Goal: Information Seeking & Learning: Find specific fact

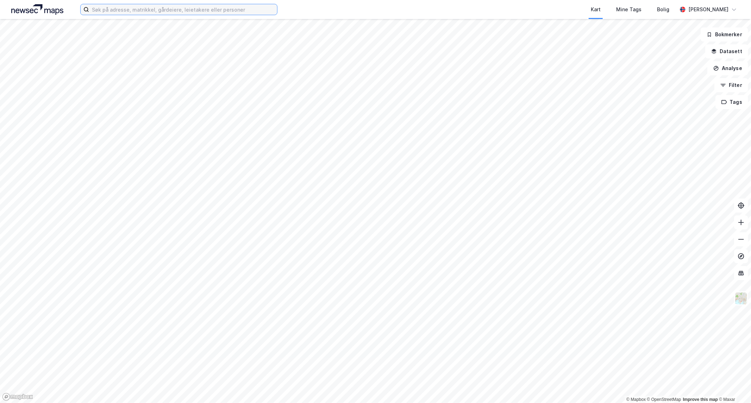
click at [138, 11] on input at bounding box center [183, 9] width 188 height 11
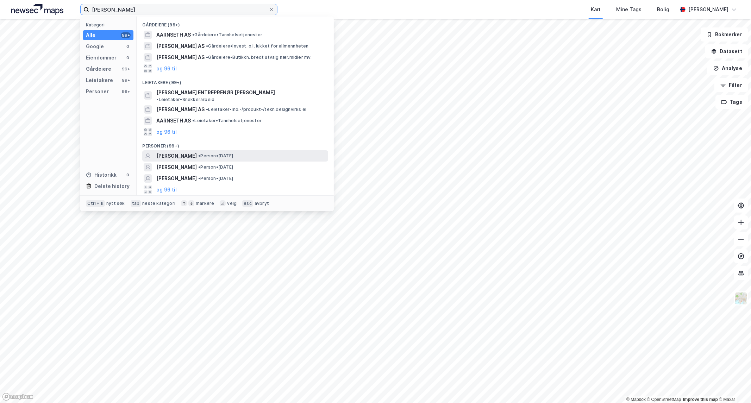
type input "[PERSON_NAME]"
click at [179, 152] on span "[PERSON_NAME]" at bounding box center [176, 156] width 40 height 8
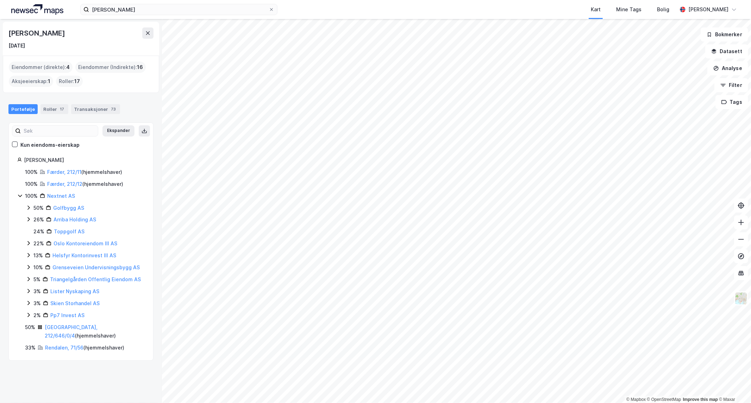
click at [61, 168] on div "Færder, 212/11 ( hjemmelshaver )" at bounding box center [84, 172] width 75 height 8
click at [61, 183] on link "Færder, 212/12" at bounding box center [64, 184] width 35 height 6
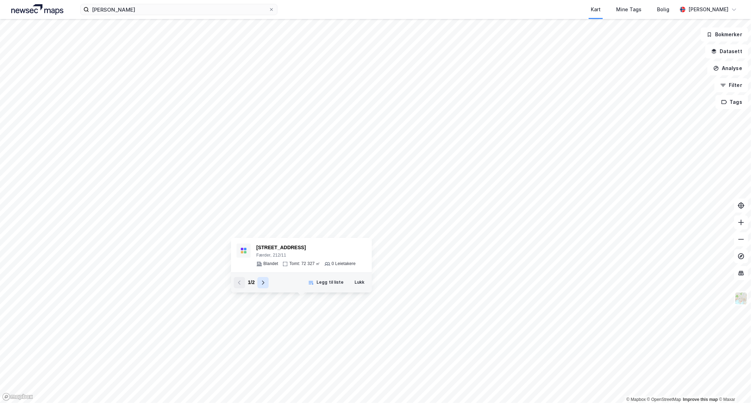
click at [260, 283] on button at bounding box center [262, 282] width 11 height 11
click at [238, 284] on icon at bounding box center [240, 283] width 6 height 6
click at [261, 283] on icon at bounding box center [263, 283] width 6 height 6
click at [362, 283] on button "Lukk" at bounding box center [359, 282] width 19 height 11
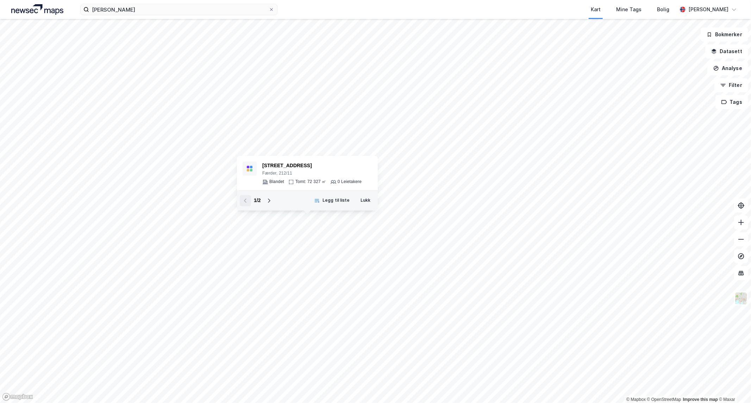
click at [365, 206] on div "1 / 2 Legg til liste Lukk" at bounding box center [307, 200] width 141 height 20
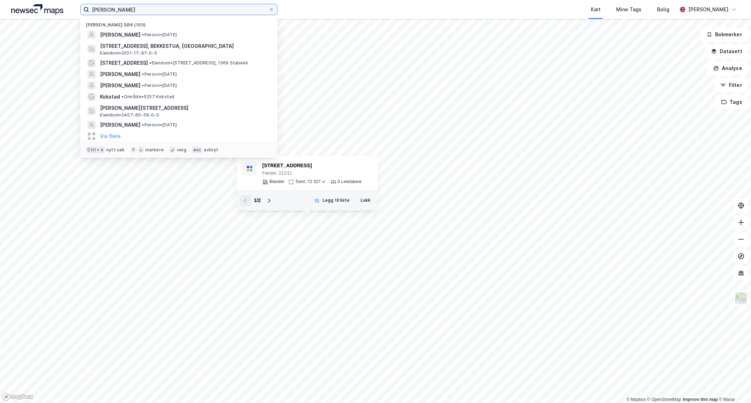
click at [154, 11] on input "[PERSON_NAME]" at bounding box center [179, 9] width 180 height 11
click at [140, 39] on span "[PERSON_NAME]" at bounding box center [120, 35] width 40 height 8
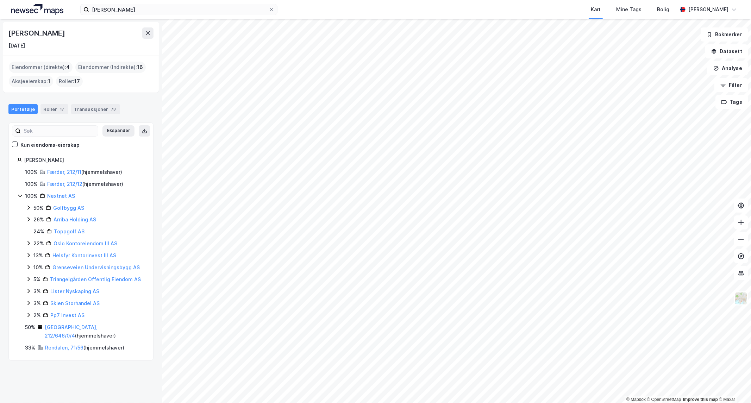
click at [304, 403] on html "[PERSON_NAME] Kart Mine Tags Bolig [PERSON_NAME] © Mapbox © OpenStreetMap Impro…" at bounding box center [375, 201] width 751 height 403
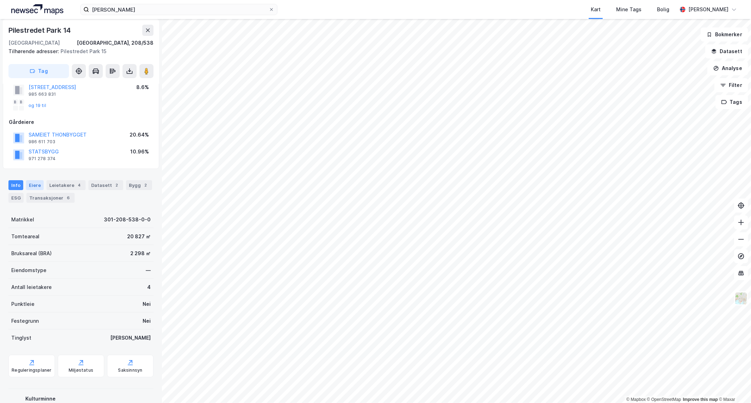
scroll to position [78, 0]
click at [35, 188] on div "Eiere" at bounding box center [35, 186] width 18 height 10
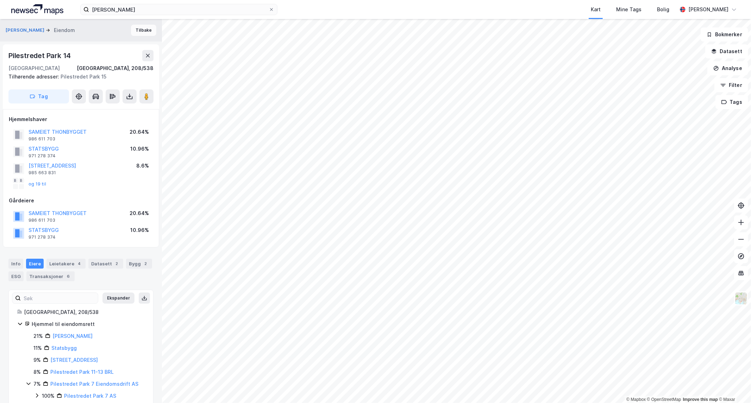
click at [132, 33] on button "Tilbake" at bounding box center [143, 30] width 25 height 11
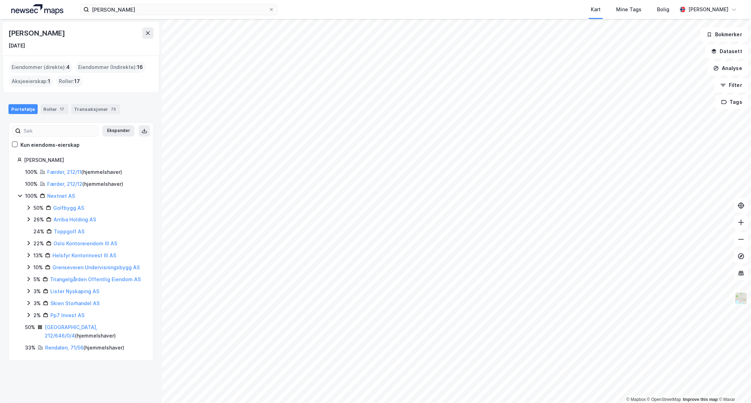
click at [27, 314] on icon at bounding box center [29, 315] width 6 height 6
click at [61, 315] on link "Pp7 Invest AS" at bounding box center [67, 315] width 34 height 6
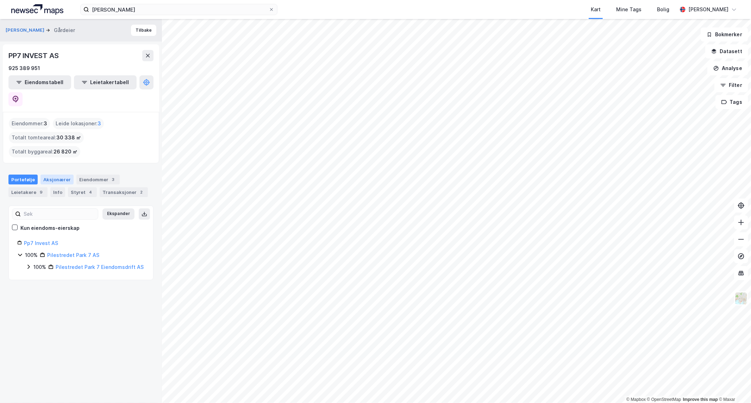
click at [55, 175] on div "Aksjonærer" at bounding box center [56, 180] width 33 height 10
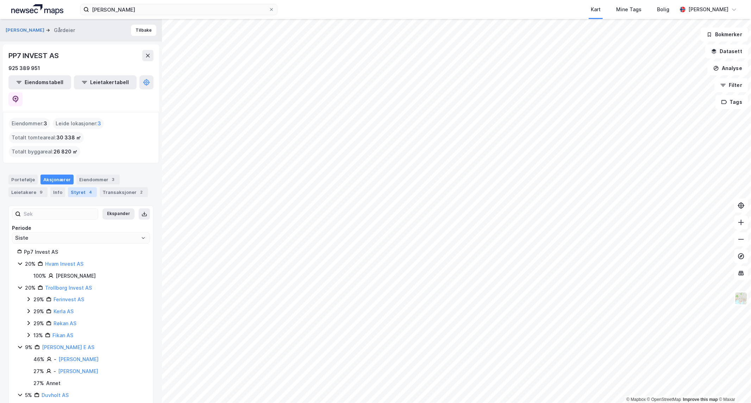
click at [81, 187] on div "Styret 4" at bounding box center [82, 192] width 29 height 10
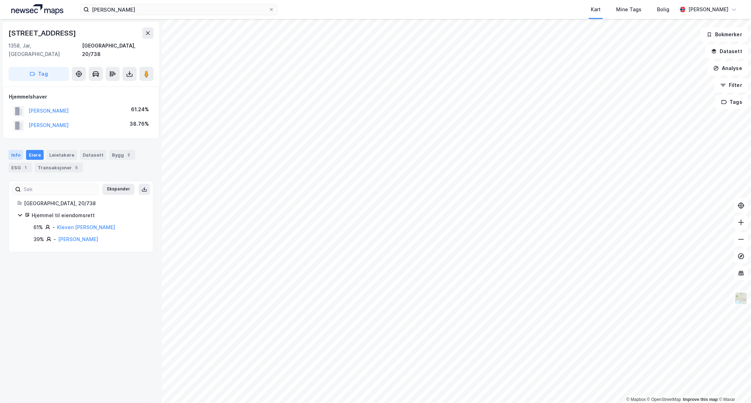
click at [18, 150] on div "Info" at bounding box center [15, 155] width 15 height 10
